Goal: Find specific page/section: Find specific page/section

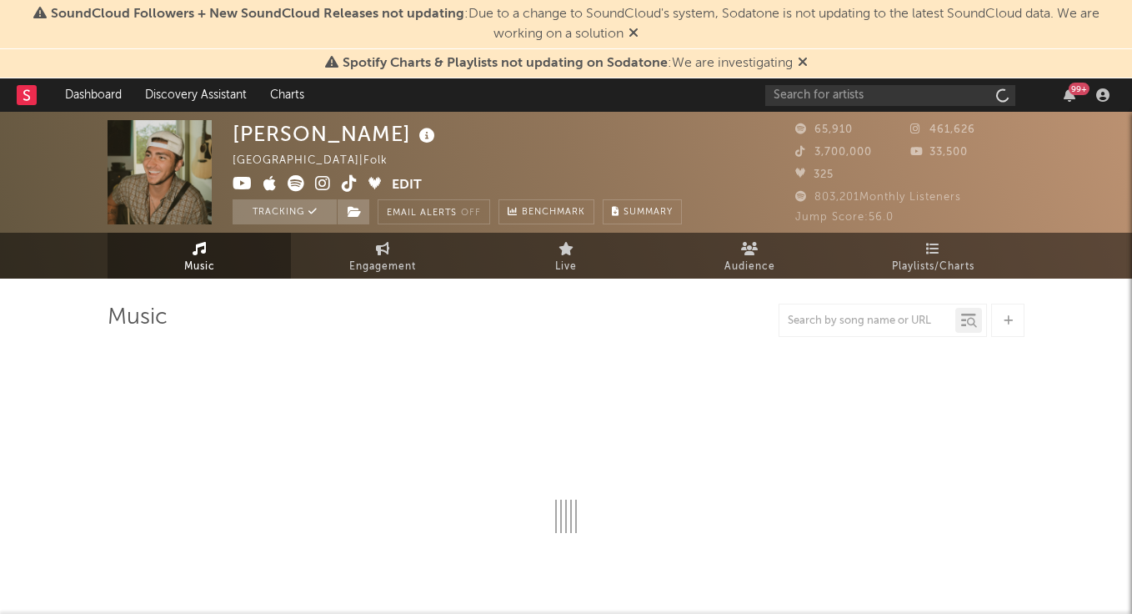
select select "6m"
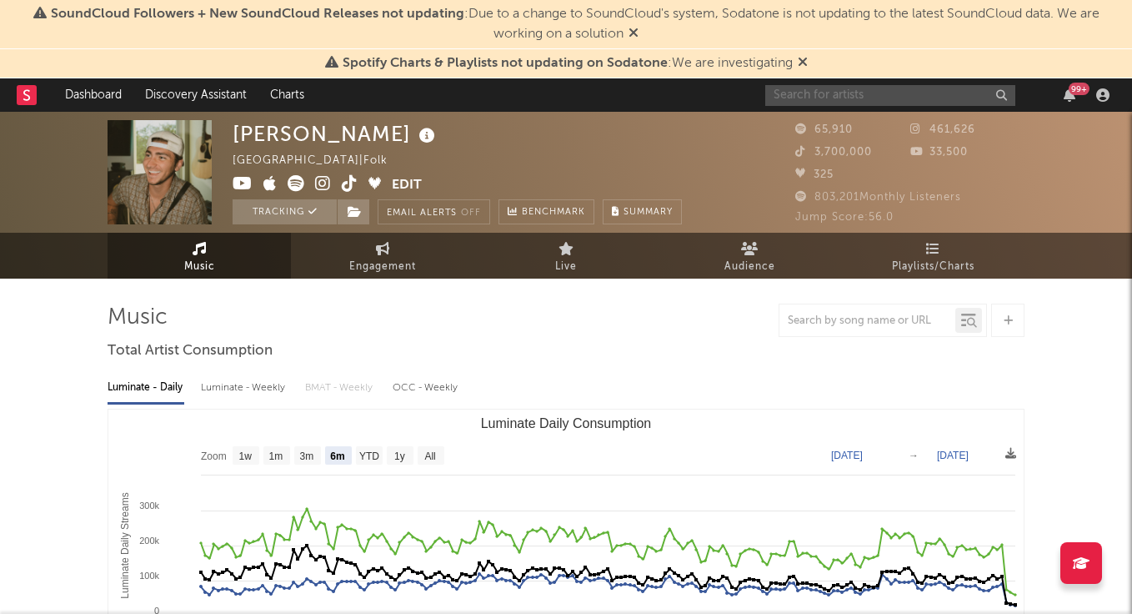
click at [860, 94] on input "text" at bounding box center [890, 95] width 250 height 21
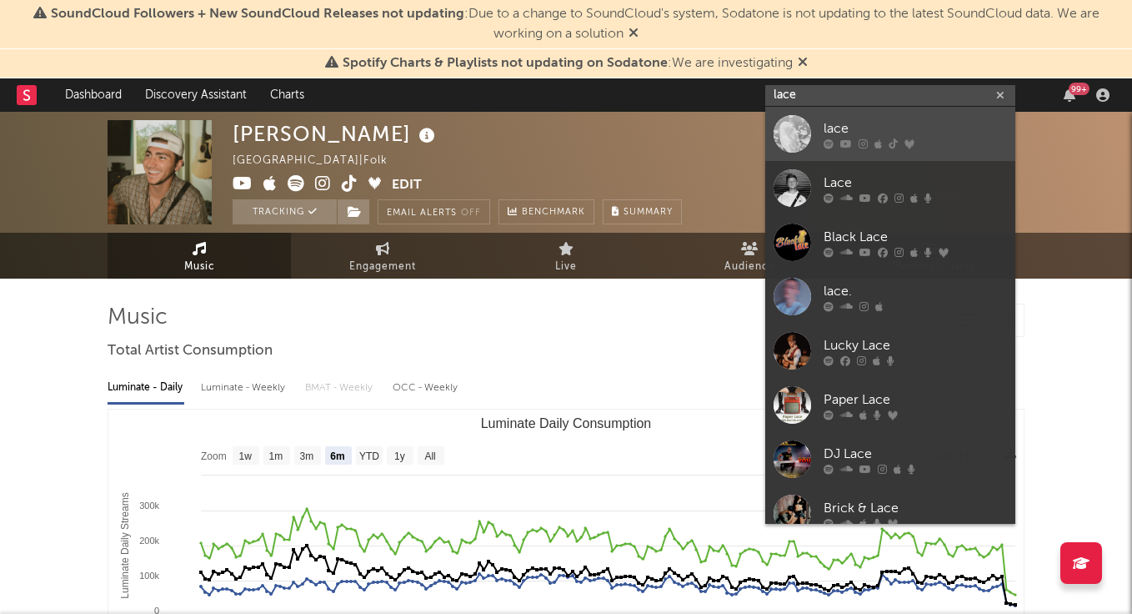
type input "lace"
click at [830, 118] on div "lace" at bounding box center [915, 128] width 183 height 20
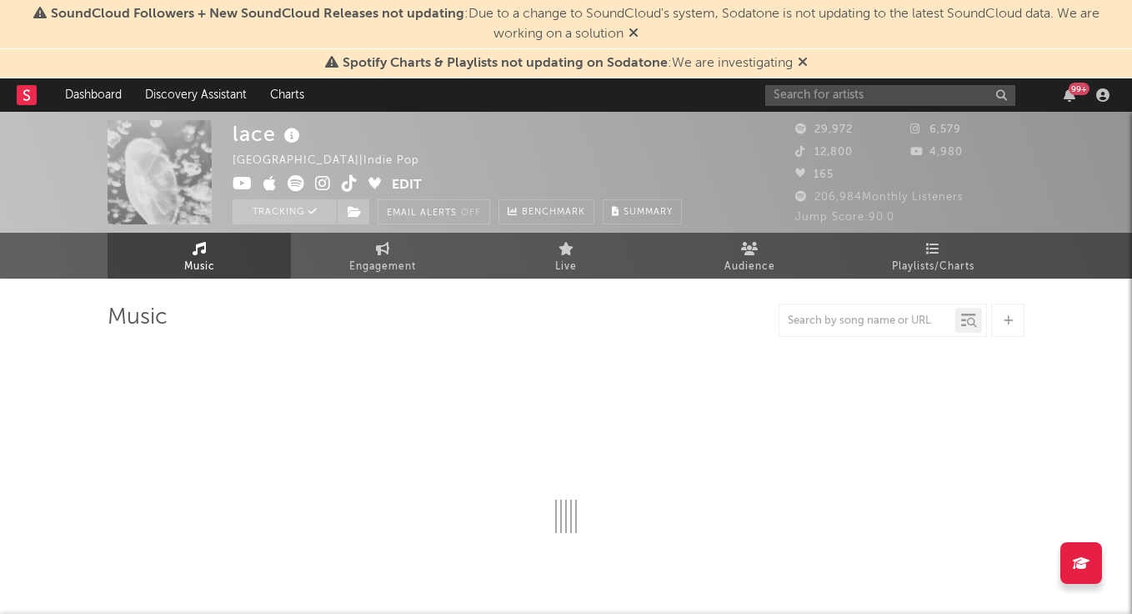
select select "6m"
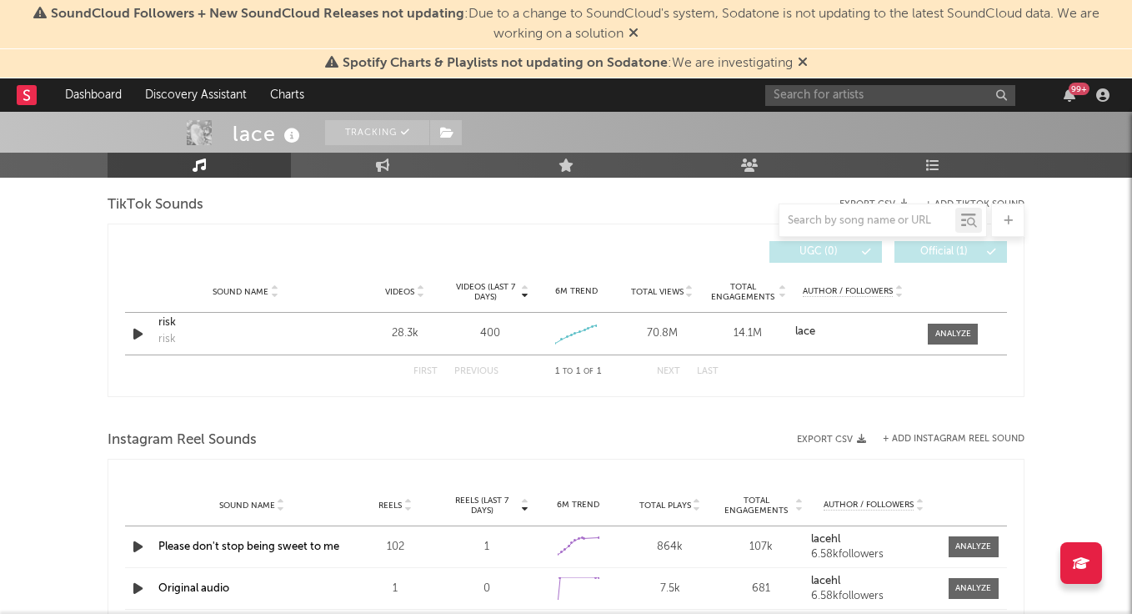
scroll to position [975, 0]
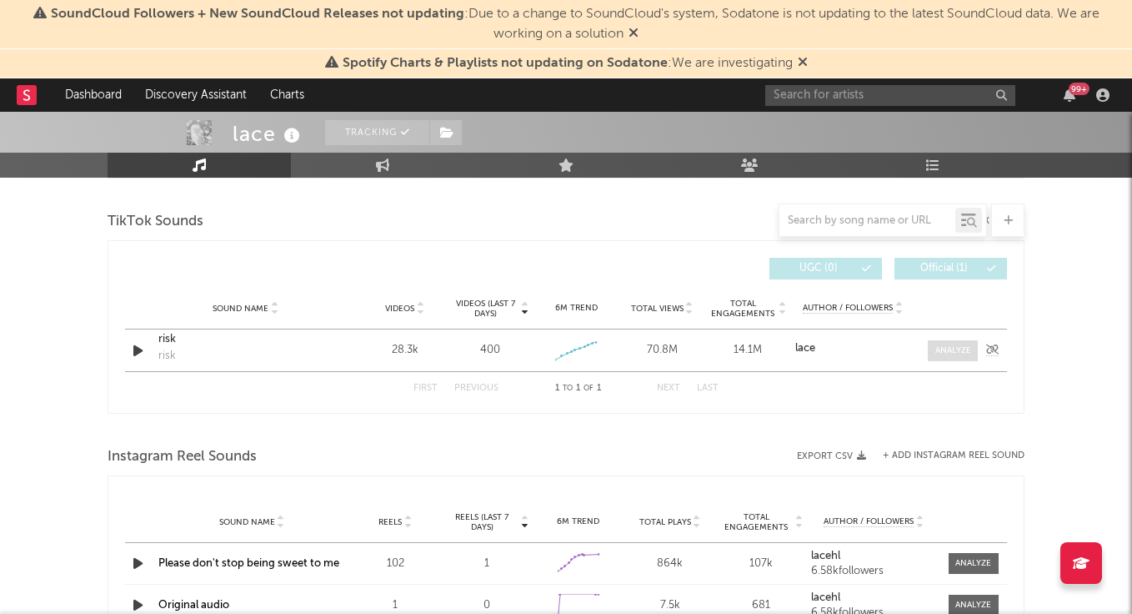
click at [958, 349] on div at bounding box center [953, 350] width 36 height 13
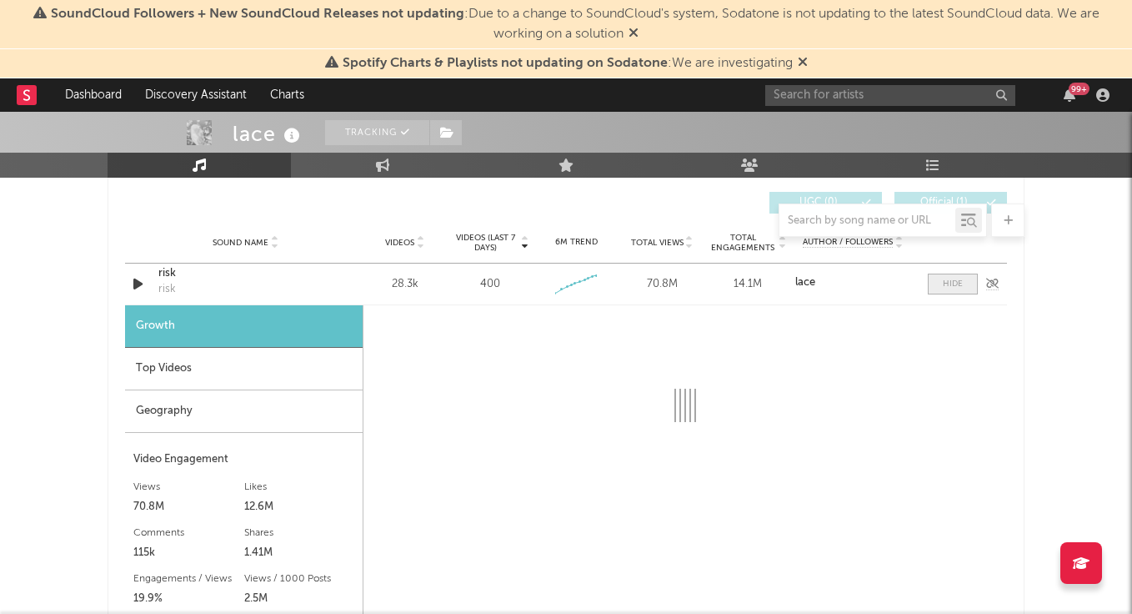
scroll to position [1043, 0]
select select "6m"
